Goal: Check status: Check status

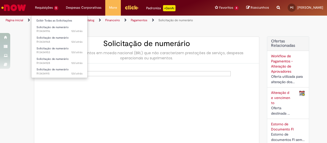
click at [43, 8] on li "Requisições 5 Exibir Todas as Solicitações Solicitação de numerário 12d atrás 1…" at bounding box center [46, 7] width 31 height 15
click at [43, 5] on li "Requisições 5 Exibir Todas as Solicitações Solicitação de numerário 12d atrás 1…" at bounding box center [46, 7] width 31 height 15
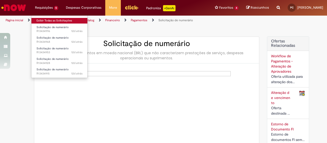
click at [46, 21] on link "Exibir Todas as Solicitações" at bounding box center [59, 21] width 56 height 6
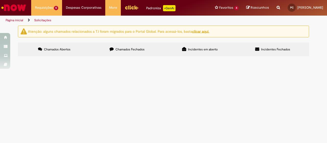
scroll to position [17, 0]
click at [0, 0] on span "(3P) Resgates [GEOGRAPHIC_DATA] | 1 Quinzena [DATE]" at bounding box center [0, 0] width 0 height 0
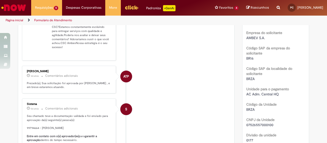
scroll to position [106, 0]
